Goal: Browse casually: Explore the website without a specific task or goal

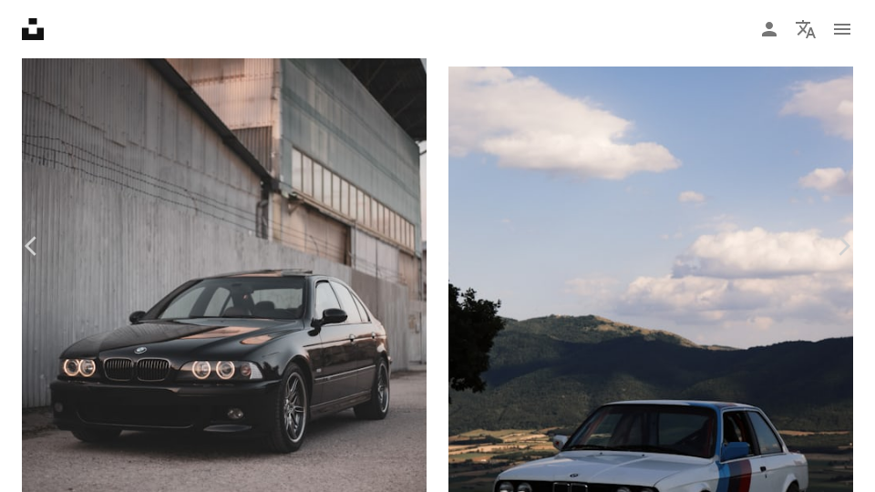
scroll to position [261, 0]
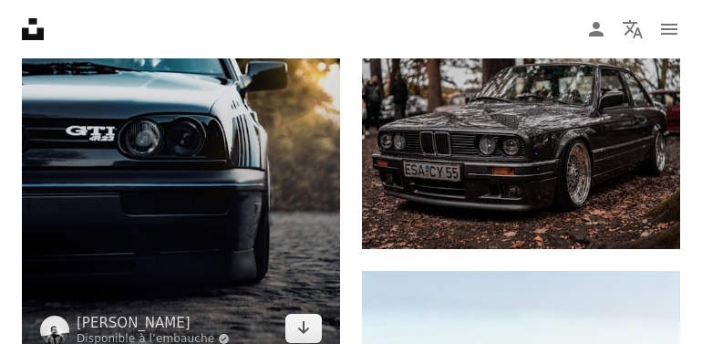
scroll to position [3454, 0]
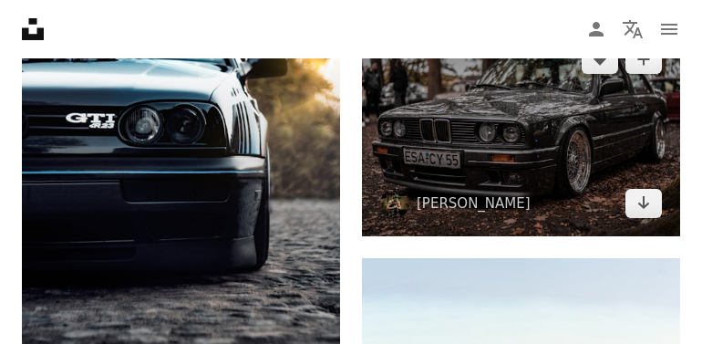
click at [466, 179] on img at bounding box center [521, 131] width 318 height 210
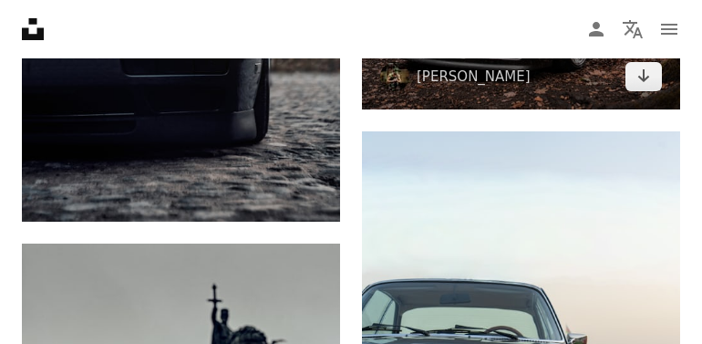
scroll to position [3361, 0]
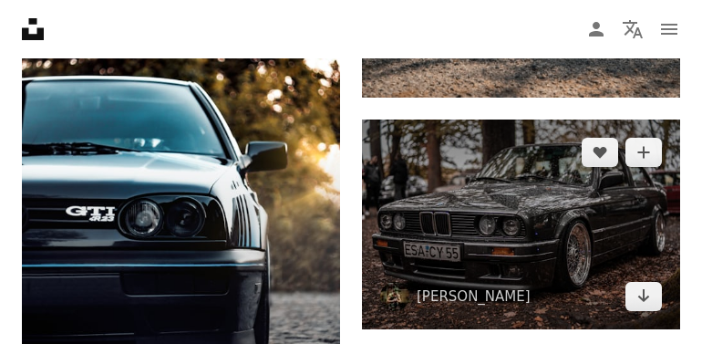
click at [466, 179] on img at bounding box center [521, 224] width 318 height 210
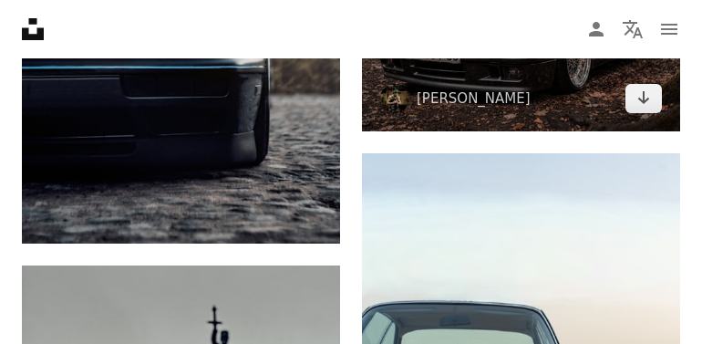
scroll to position [3424, 0]
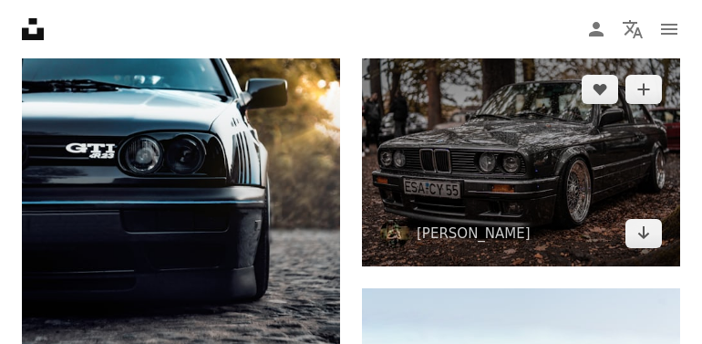
click at [462, 115] on img at bounding box center [521, 162] width 318 height 210
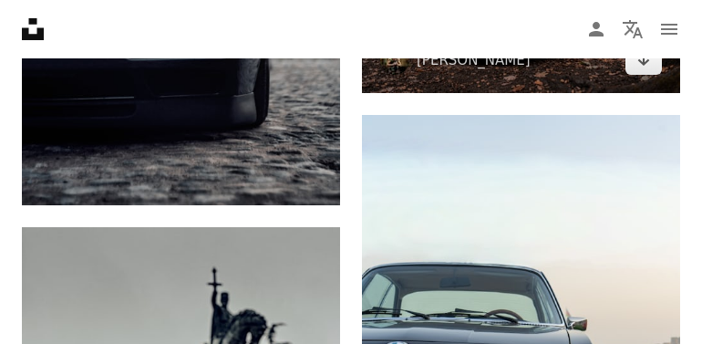
scroll to position [3396, 0]
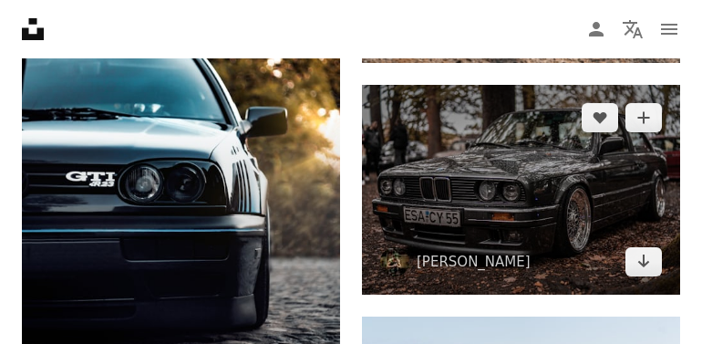
click at [466, 153] on img at bounding box center [521, 190] width 318 height 210
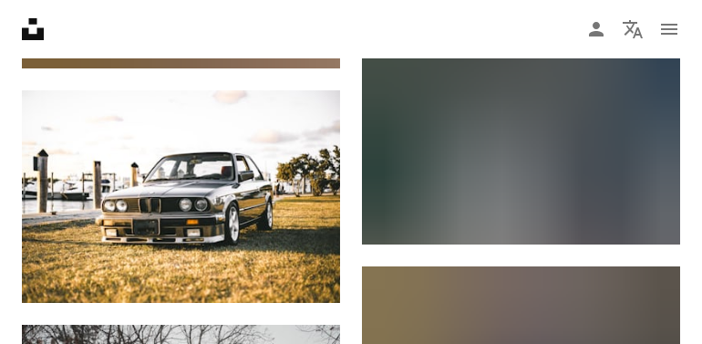
scroll to position [10937, 0]
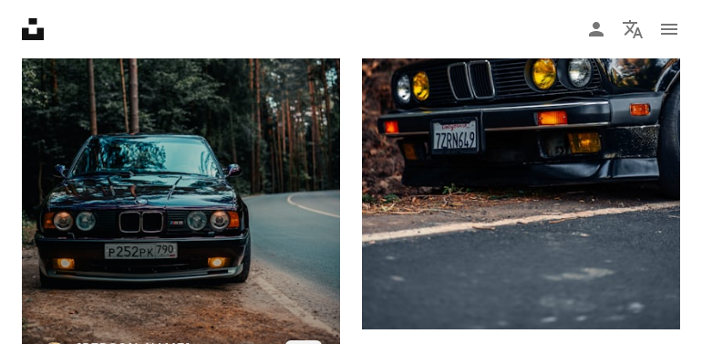
click at [240, 222] on img at bounding box center [181, 150] width 318 height 478
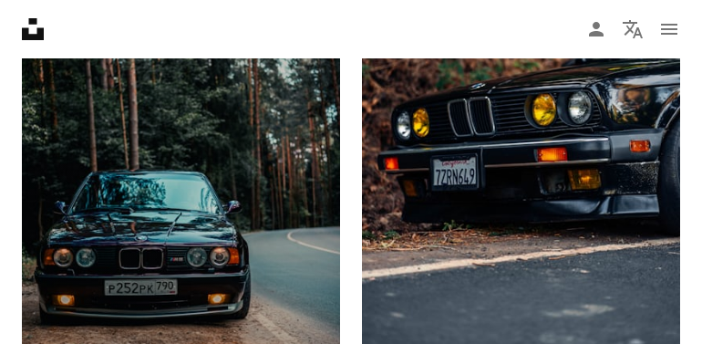
scroll to position [11031, 0]
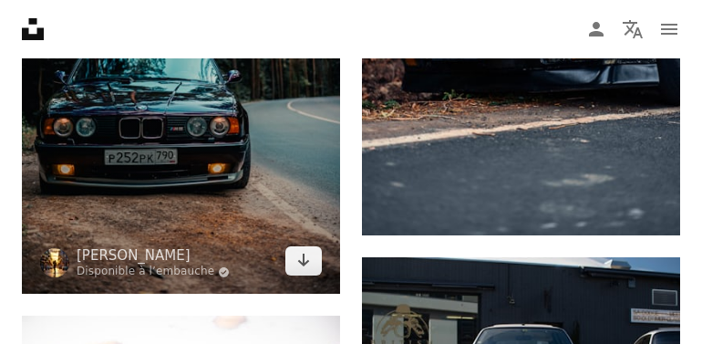
click at [231, 177] on img at bounding box center [181, 56] width 318 height 478
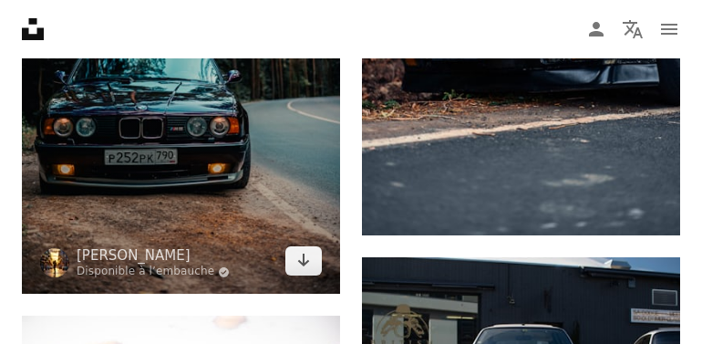
click at [231, 177] on img at bounding box center [181, 56] width 318 height 478
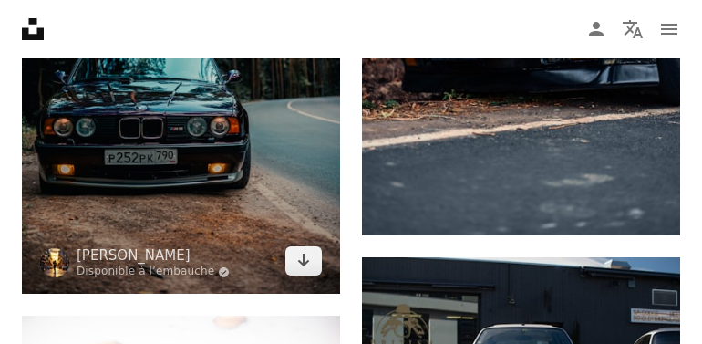
click at [231, 177] on img at bounding box center [181, 56] width 318 height 478
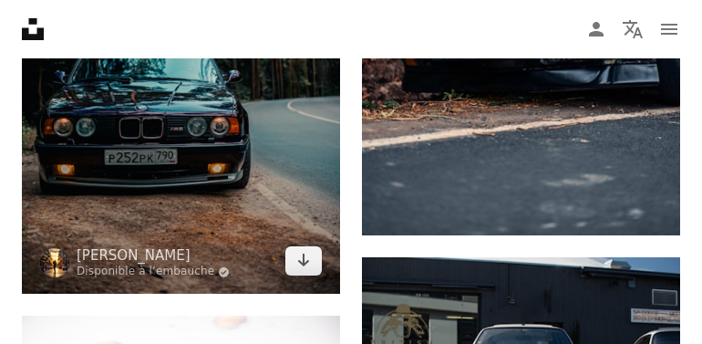
click at [231, 177] on img at bounding box center [181, 56] width 318 height 478
